Goal: Transaction & Acquisition: Purchase product/service

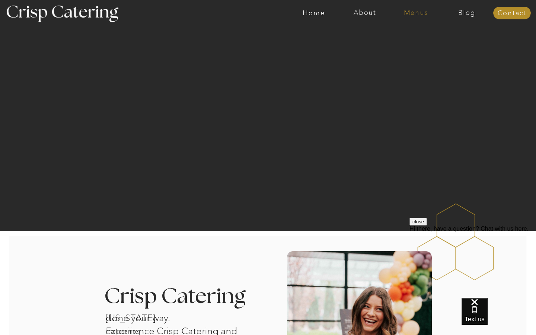
click at [412, 14] on nav "Menus" at bounding box center [416, 12] width 51 height 7
click at [409, 34] on nav "Summer (Mar-Aug)" at bounding box center [418, 33] width 67 height 7
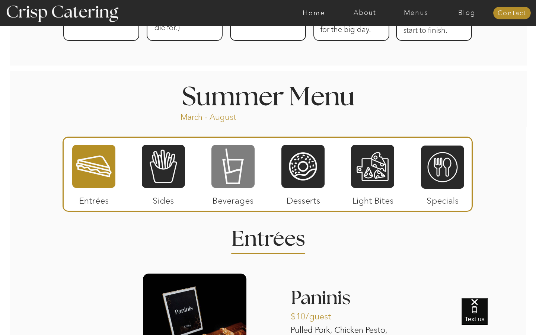
click at [237, 162] on div at bounding box center [233, 166] width 43 height 45
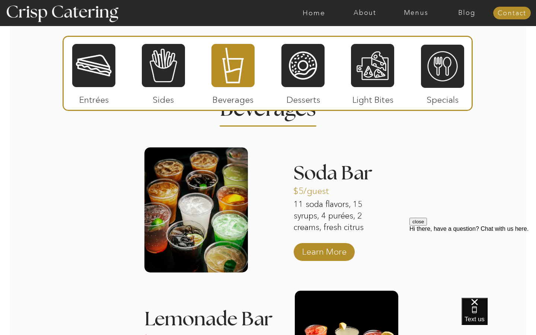
scroll to position [703, 0]
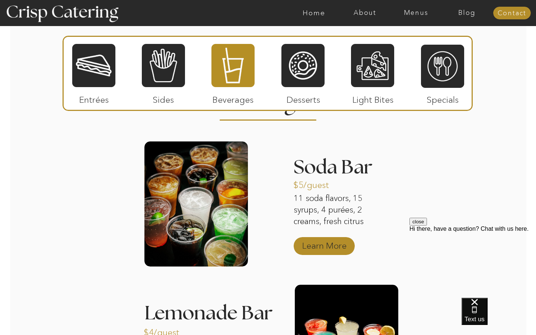
click at [338, 241] on p "Learn More" at bounding box center [325, 244] width 50 height 22
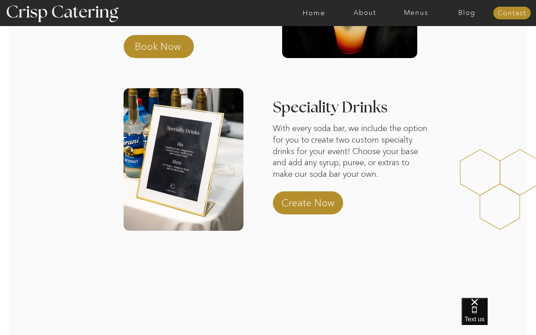
scroll to position [159, 0]
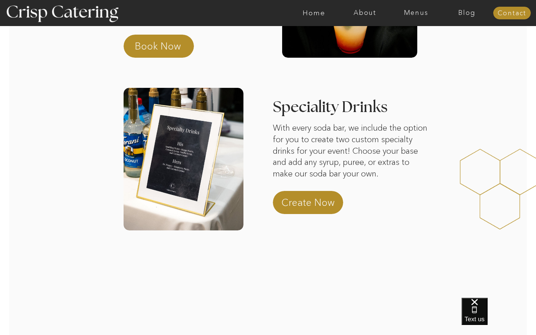
click at [305, 203] on p "Create Now" at bounding box center [315, 205] width 66 height 18
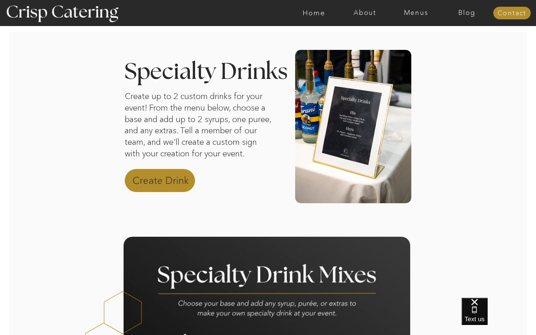
click at [166, 175] on p "Create Drink" at bounding box center [166, 183] width 66 height 18
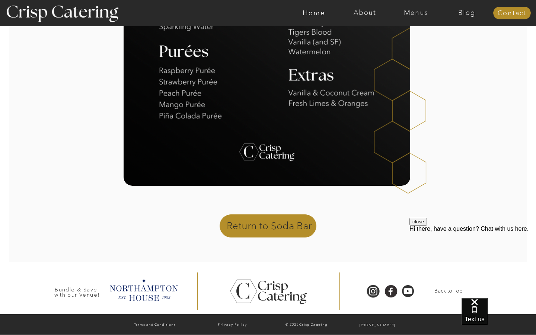
scroll to position [449, 0]
click at [250, 223] on p "Return to Soda Bar" at bounding box center [271, 228] width 89 height 18
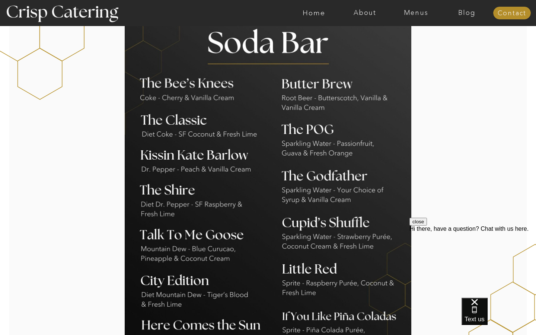
scroll to position [611, 0]
drag, startPoint x: 210, startPoint y: 45, endPoint x: 251, endPoint y: 198, distance: 159.1
click at [251, 198] on div at bounding box center [268, 205] width 287 height 396
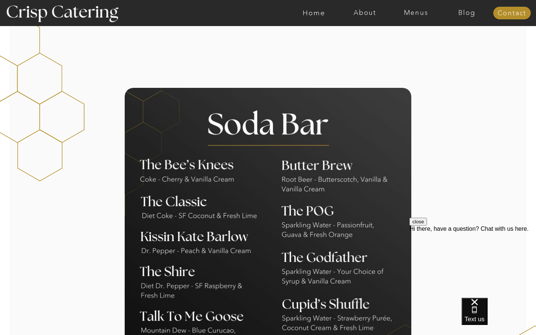
scroll to position [530, 0]
drag, startPoint x: 140, startPoint y: 164, endPoint x: 222, endPoint y: 172, distance: 82.0
click at [222, 172] on div at bounding box center [268, 286] width 287 height 396
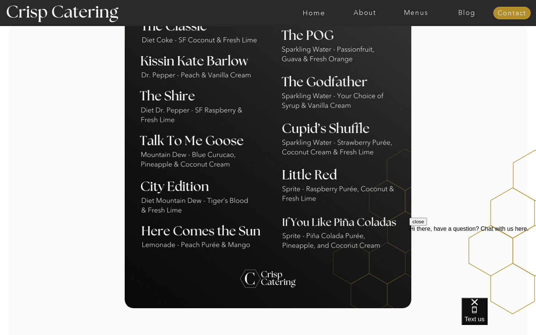
scroll to position [754, 0]
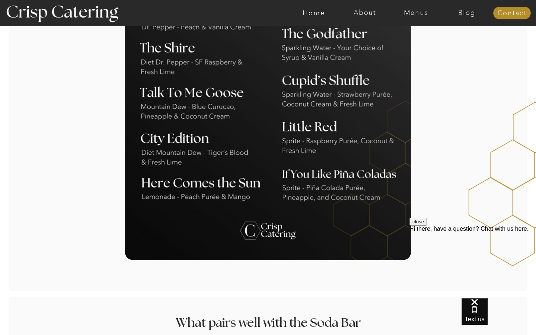
drag, startPoint x: 256, startPoint y: 184, endPoint x: 210, endPoint y: 181, distance: 45.5
click at [210, 181] on div at bounding box center [268, 62] width 287 height 396
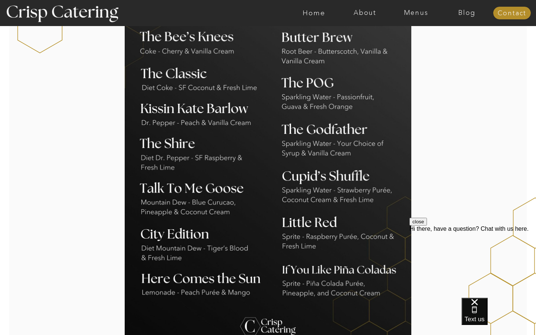
scroll to position [664, 0]
